Goal: Information Seeking & Learning: Find specific fact

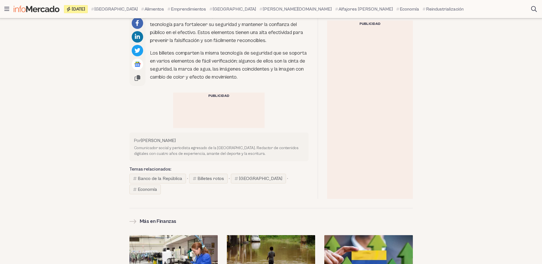
scroll to position [600, 0]
click at [207, 178] on link "Billetes rotos" at bounding box center [208, 178] width 39 height 10
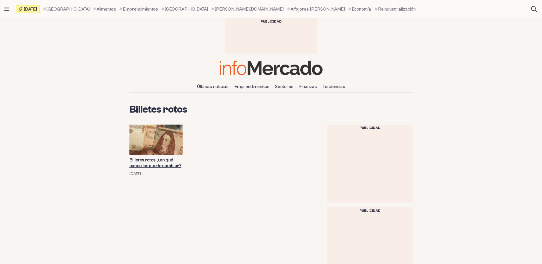
click at [161, 165] on link "Billetes rotos: ¿en qué banco los puede cambiar?" at bounding box center [156, 162] width 54 height 11
